Goal: Transaction & Acquisition: Book appointment/travel/reservation

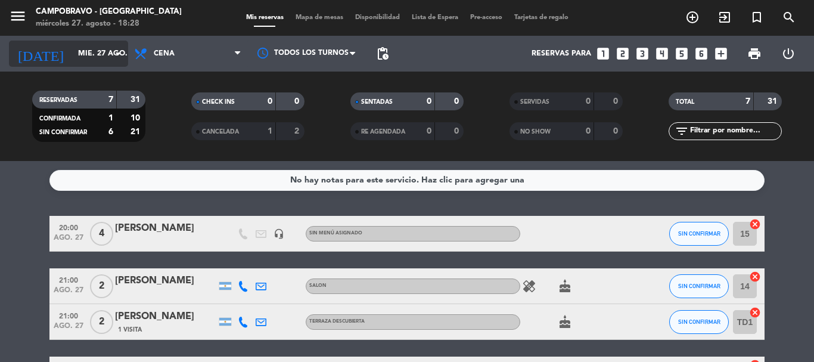
click at [108, 50] on input "mié. 27 ago." at bounding box center [122, 54] width 101 height 20
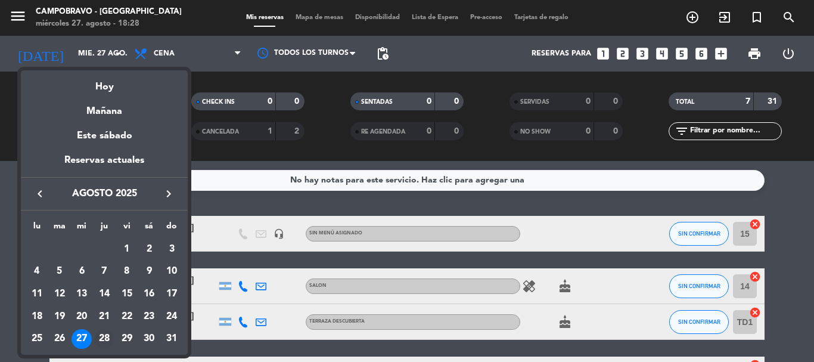
click at [107, 338] on div "28" at bounding box center [104, 339] width 20 height 20
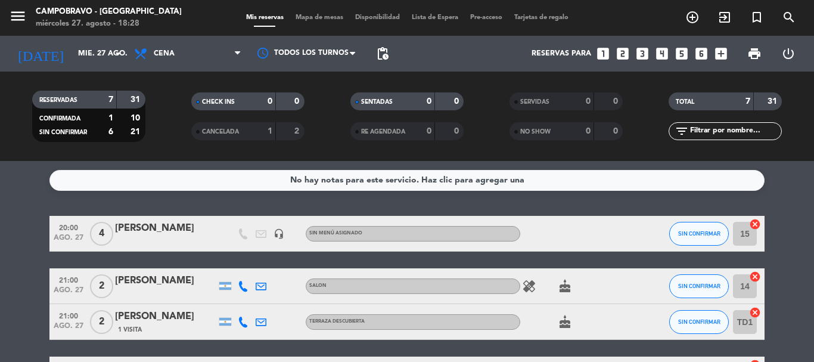
type input "jue. 28 ago."
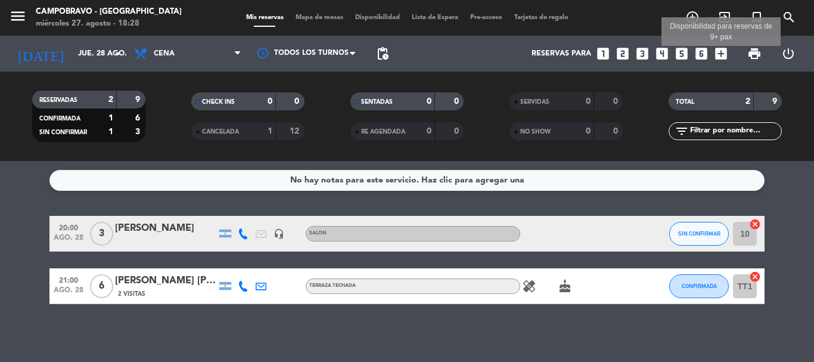
click at [724, 57] on icon "add_box" at bounding box center [721, 53] width 15 height 15
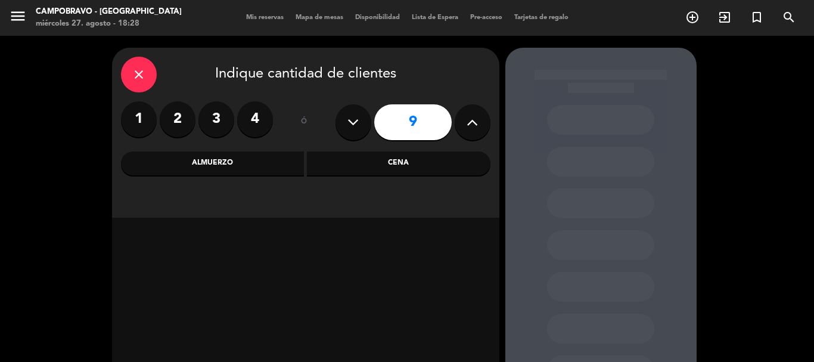
click at [355, 134] on button at bounding box center [354, 122] width 36 height 36
click at [354, 134] on button at bounding box center [354, 122] width 36 height 36
type input "7"
click at [377, 170] on div "Cena" at bounding box center [399, 163] width 184 height 24
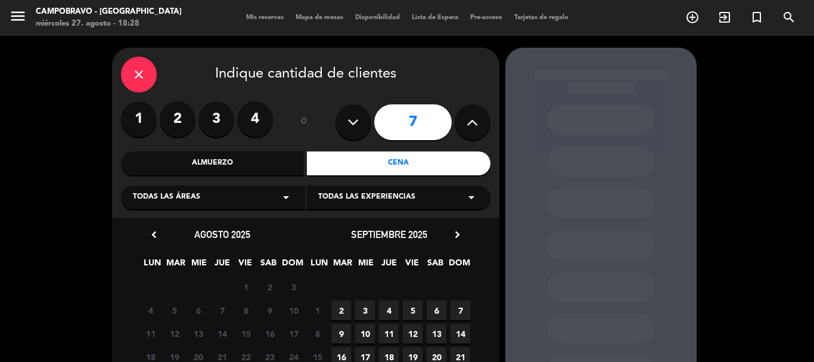
click at [273, 201] on div "Todas las áreas arrow_drop_down" at bounding box center [213, 197] width 184 height 24
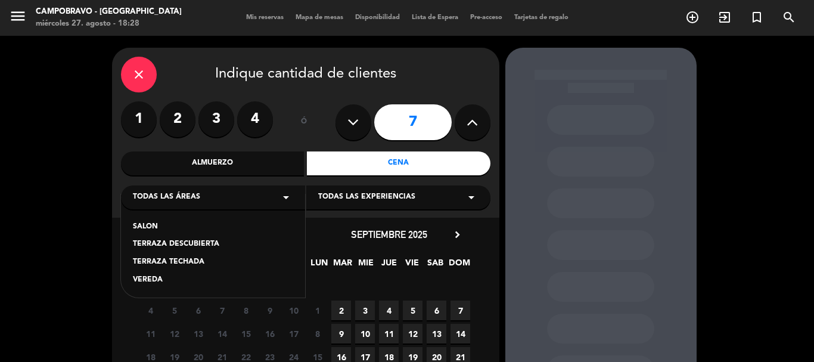
click at [196, 262] on div "TERRAZA TECHADA" at bounding box center [213, 262] width 160 height 12
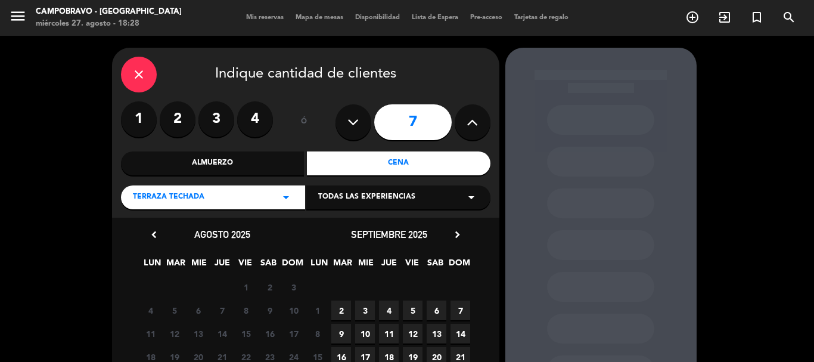
scroll to position [125, 0]
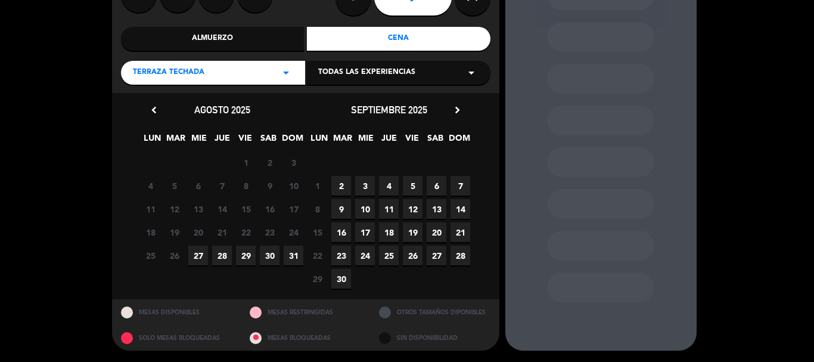
click at [216, 258] on span "28" at bounding box center [222, 256] width 20 height 20
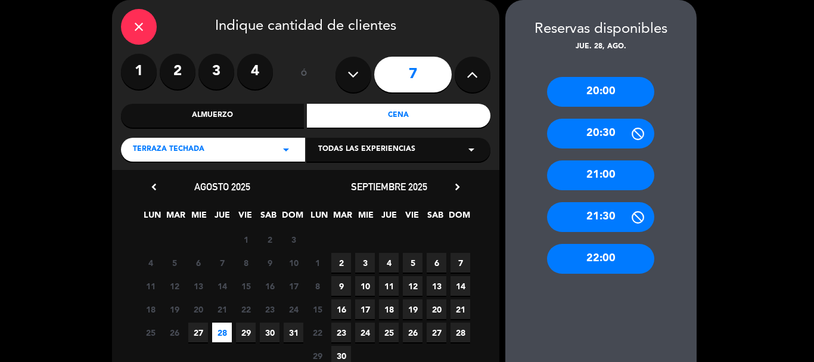
click at [593, 179] on div "21:00" at bounding box center [600, 175] width 107 height 30
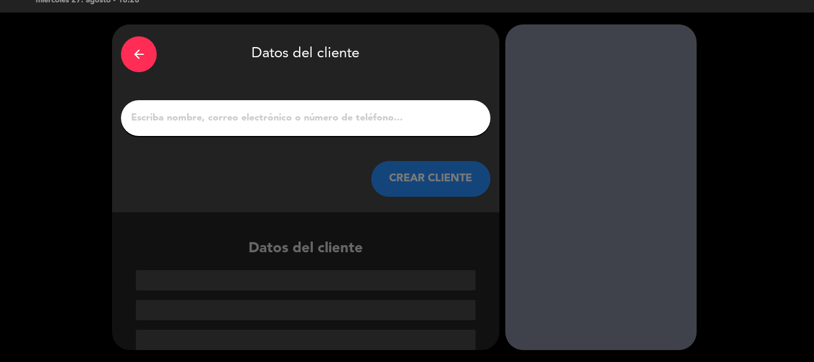
scroll to position [23, 0]
click at [358, 121] on input "1" at bounding box center [306, 118] width 352 height 17
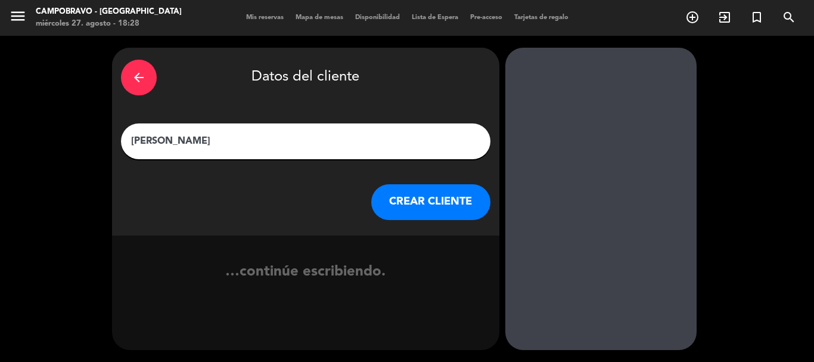
type input "[PERSON_NAME]"
click at [401, 210] on button "CREAR CLIENTE" at bounding box center [430, 202] width 119 height 36
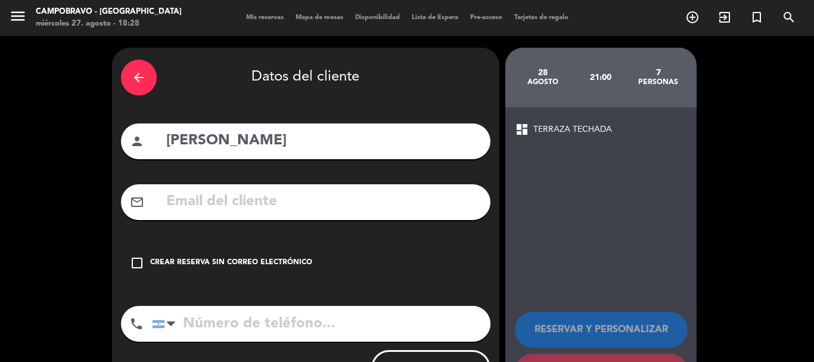
click at [294, 255] on div "check_box_outline_blank Crear reserva sin correo electrónico" at bounding box center [306, 263] width 370 height 36
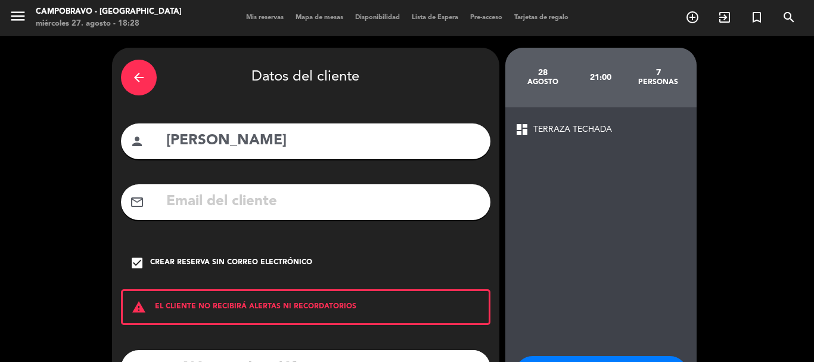
scroll to position [98, 0]
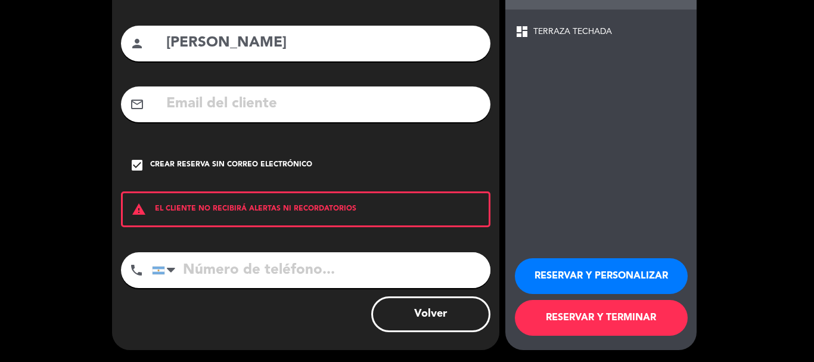
click at [312, 280] on input "tel" at bounding box center [321, 270] width 339 height 36
type input "1166637672"
click at [584, 327] on button "RESERVAR Y TERMINAR" at bounding box center [601, 318] width 173 height 36
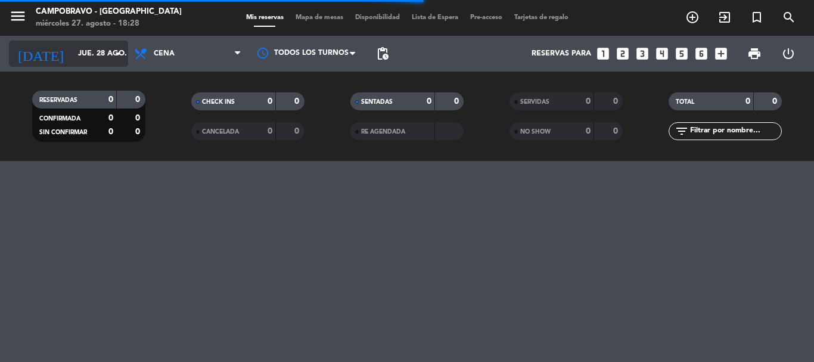
click at [107, 44] on input "jue. 28 ago." at bounding box center [122, 54] width 101 height 20
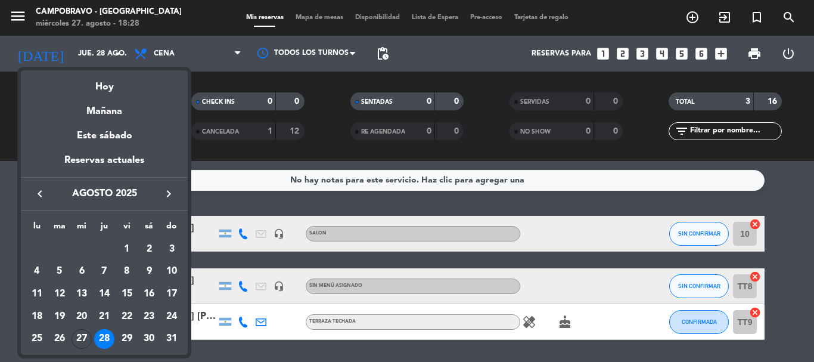
click at [162, 190] on icon "keyboard_arrow_right" at bounding box center [169, 194] width 14 height 14
click at [163, 191] on icon "keyboard_arrow_right" at bounding box center [169, 194] width 14 height 14
click at [168, 265] on div "5" at bounding box center [172, 271] width 20 height 20
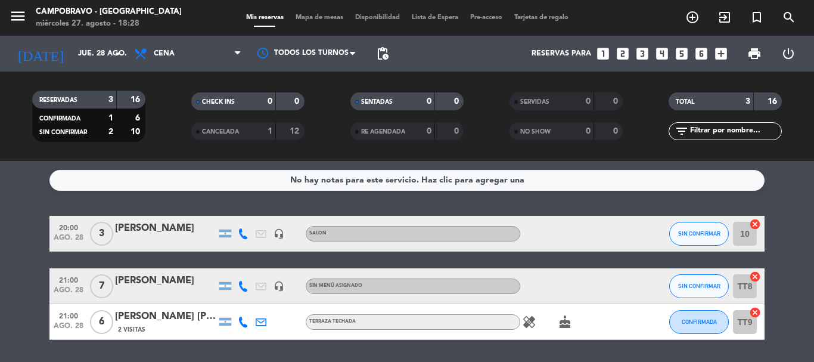
type input "dom. [DATE]"
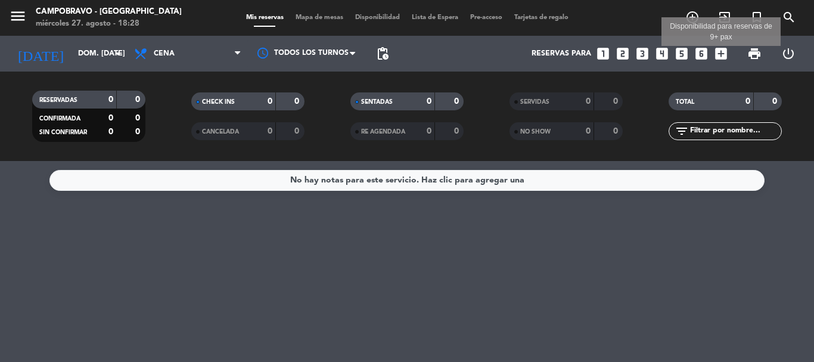
click at [717, 57] on icon "add_box" at bounding box center [721, 53] width 15 height 15
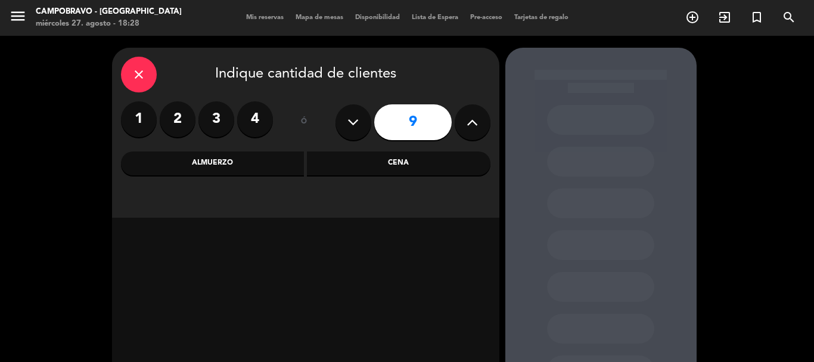
click at [368, 119] on button at bounding box center [354, 122] width 36 height 36
type input "8"
click at [361, 162] on div "Cena" at bounding box center [399, 163] width 184 height 24
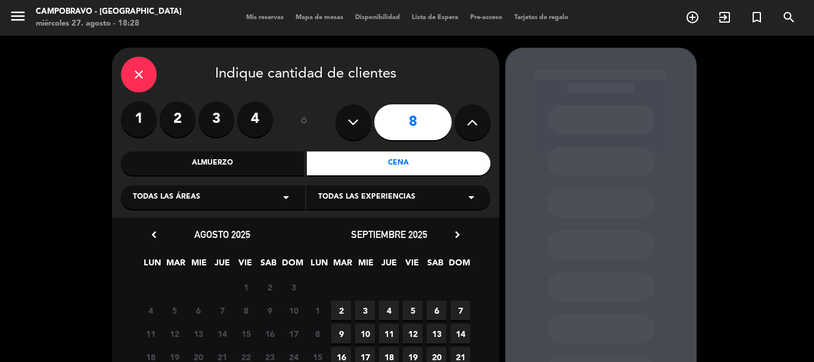
scroll to position [60, 0]
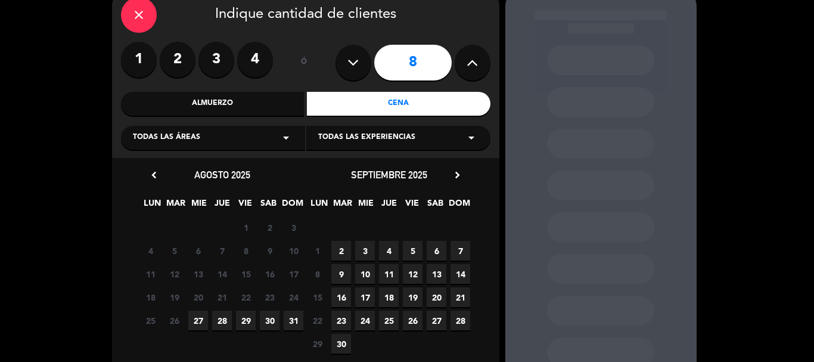
click at [458, 173] on icon "chevron_right" at bounding box center [457, 175] width 13 height 13
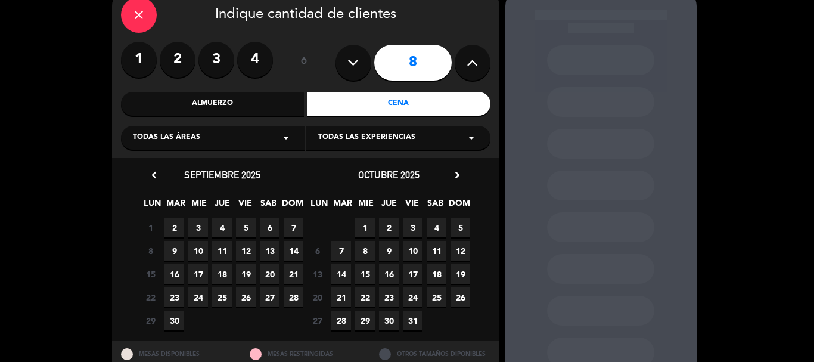
click at [466, 227] on span "5" at bounding box center [461, 228] width 20 height 20
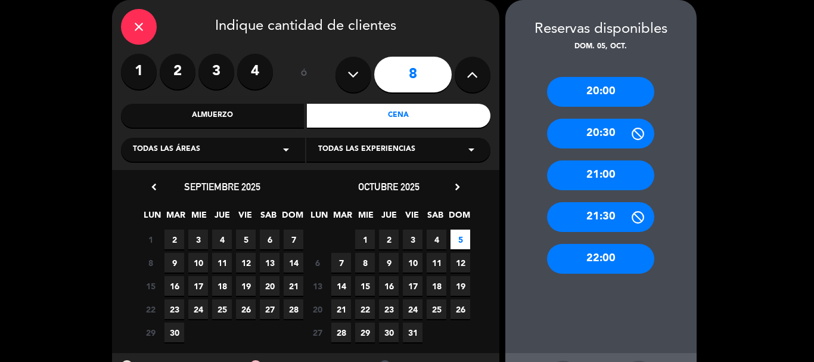
click at [613, 99] on div "20:00" at bounding box center [600, 92] width 107 height 30
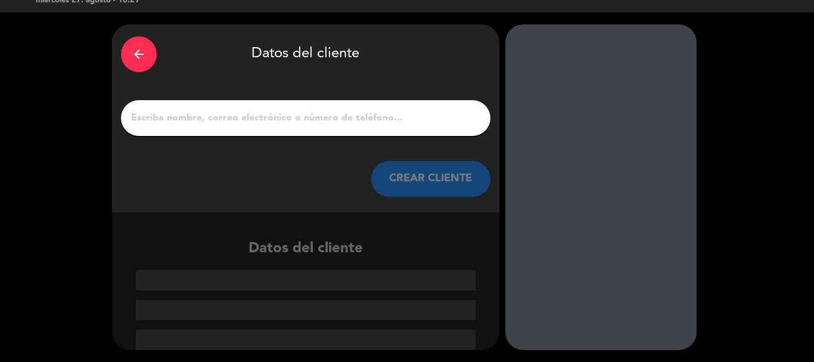
click at [365, 116] on input "1" at bounding box center [306, 118] width 352 height 17
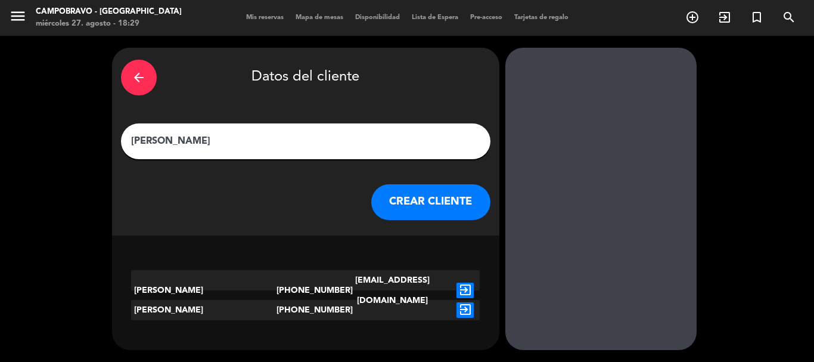
type input "[PERSON_NAME]"
click at [418, 204] on button "CREAR CLIENTE" at bounding box center [430, 202] width 119 height 36
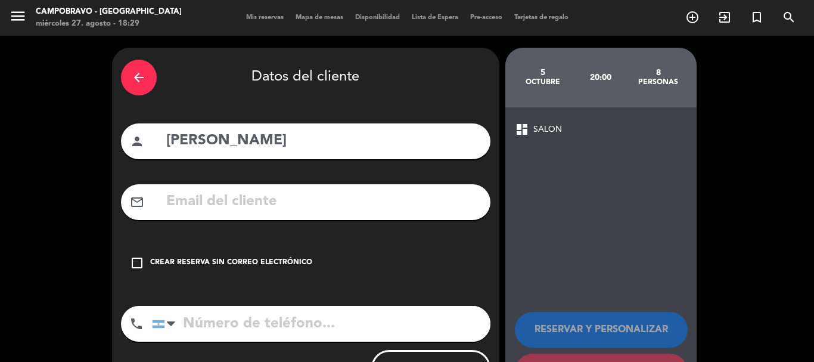
click at [273, 262] on div "Crear reserva sin correo electrónico" at bounding box center [231, 263] width 162 height 12
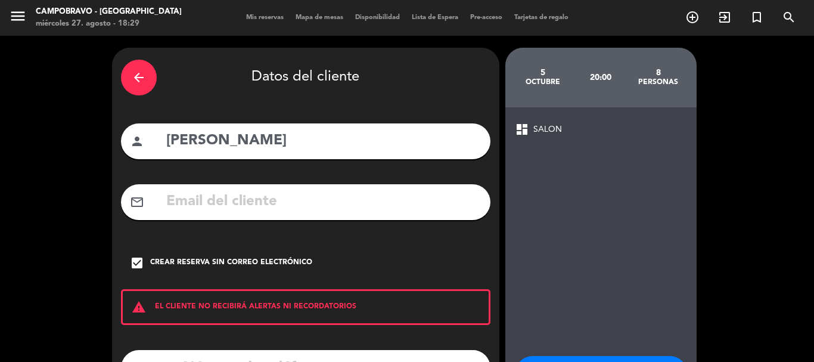
scroll to position [98, 0]
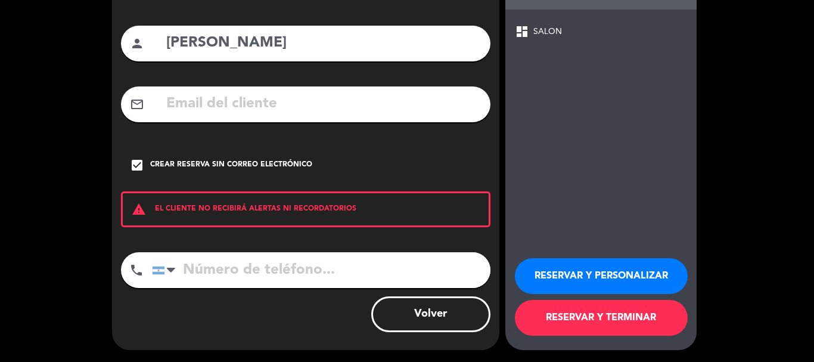
click at [293, 268] on input "tel" at bounding box center [321, 270] width 339 height 36
type input "1140578401"
click at [579, 318] on button "RESERVAR Y TERMINAR" at bounding box center [601, 318] width 173 height 36
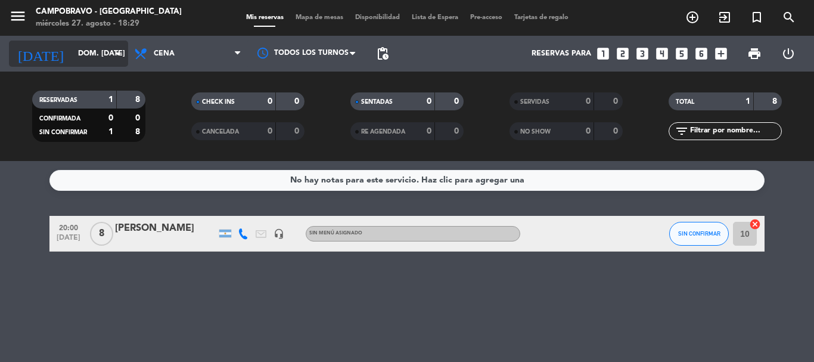
click at [101, 49] on input "dom. [DATE]" at bounding box center [122, 54] width 101 height 20
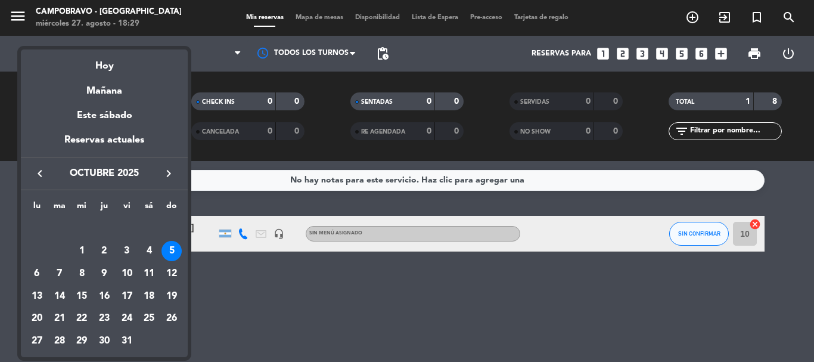
click at [45, 179] on icon "keyboard_arrow_left" at bounding box center [40, 173] width 14 height 14
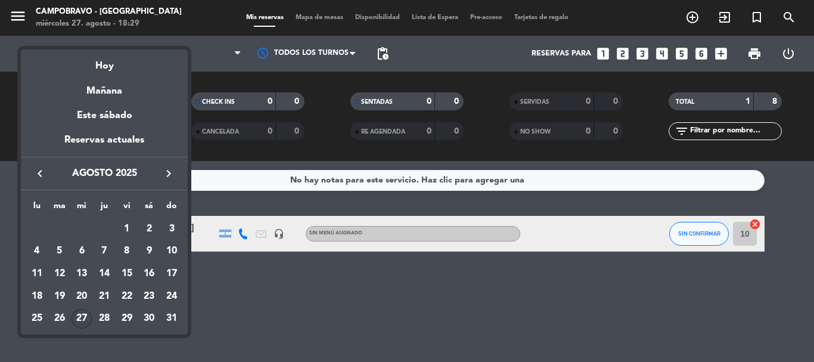
click at [78, 319] on div "27" at bounding box center [82, 319] width 20 height 20
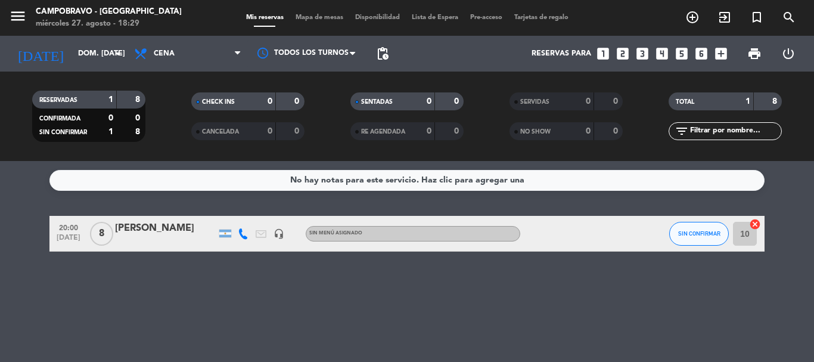
type input "mié. 27 ago."
